Goal: Task Accomplishment & Management: Use online tool/utility

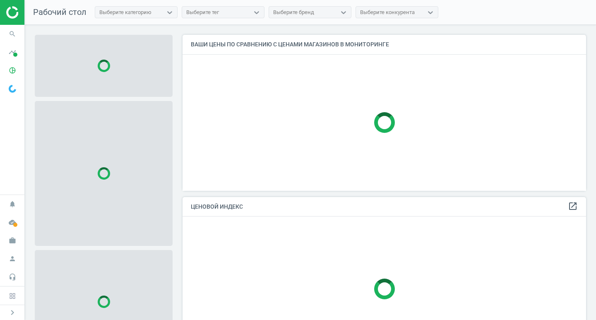
scroll to position [169, 410]
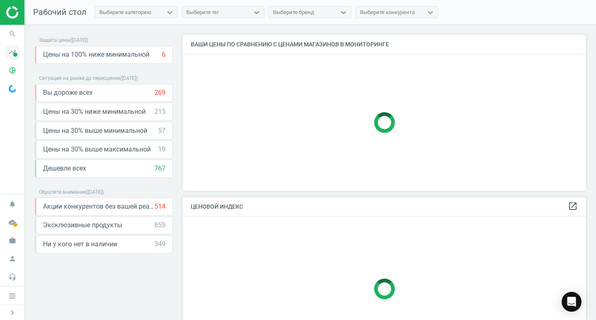
click at [14, 55] on span at bounding box center [15, 55] width 4 height 4
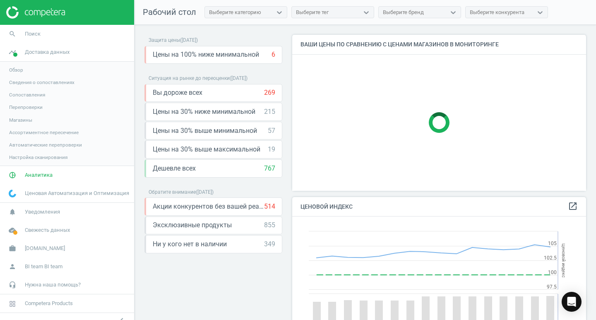
scroll to position [203, 301]
click at [22, 67] on span "Обзор" at bounding box center [16, 70] width 14 height 7
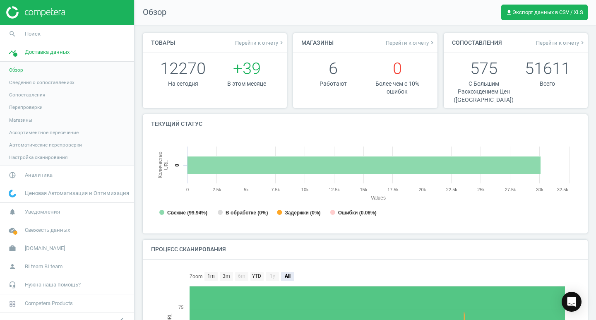
scroll to position [4, 4]
click at [31, 231] on span "Свежесть данных" at bounding box center [47, 230] width 45 height 7
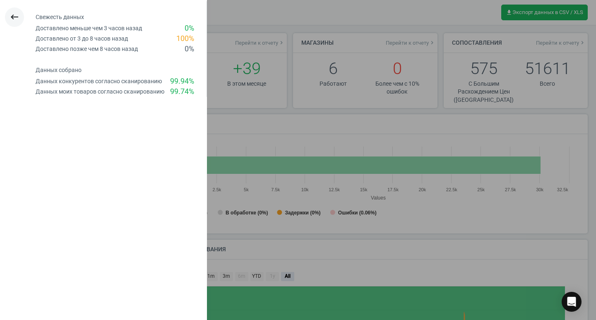
click at [15, 15] on icon "keyboard_backspace" at bounding box center [15, 17] width 10 height 10
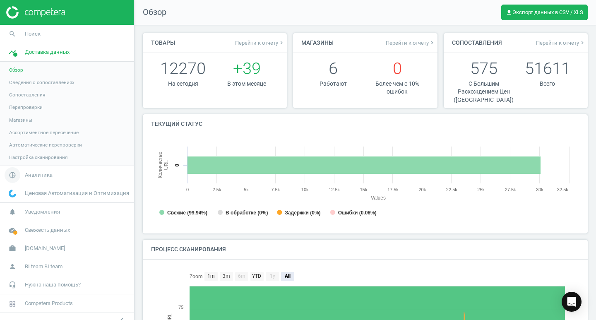
click at [27, 174] on span "Аналитика" at bounding box center [39, 174] width 28 height 7
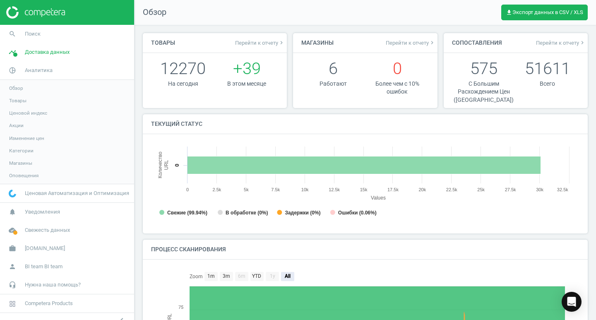
click at [15, 103] on span "Товары" at bounding box center [17, 100] width 17 height 7
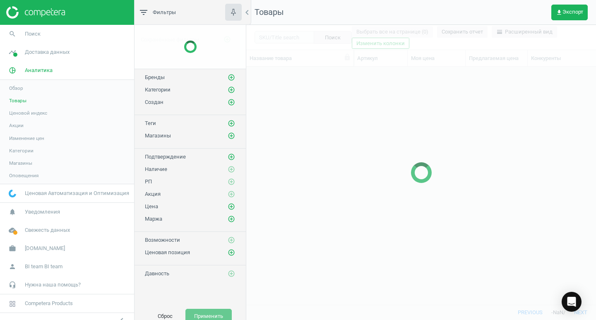
scroll to position [225, 344]
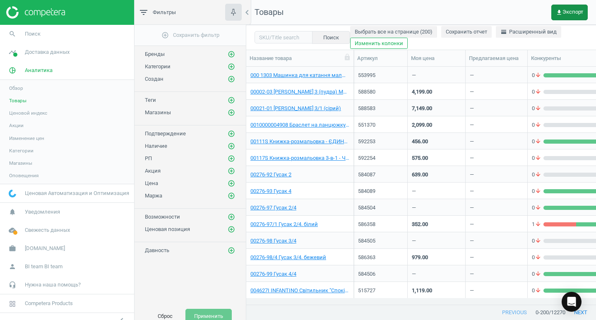
click at [569, 12] on span "get_app Экспорт" at bounding box center [569, 12] width 27 height 7
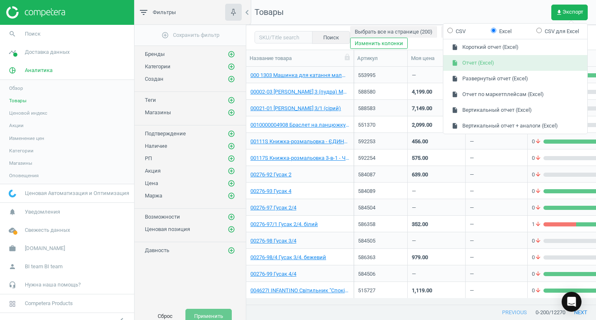
click at [513, 60] on button "insert_drive_file Отчет (Excel)" at bounding box center [516, 63] width 144 height 16
